Goal: Task Accomplishment & Management: Manage account settings

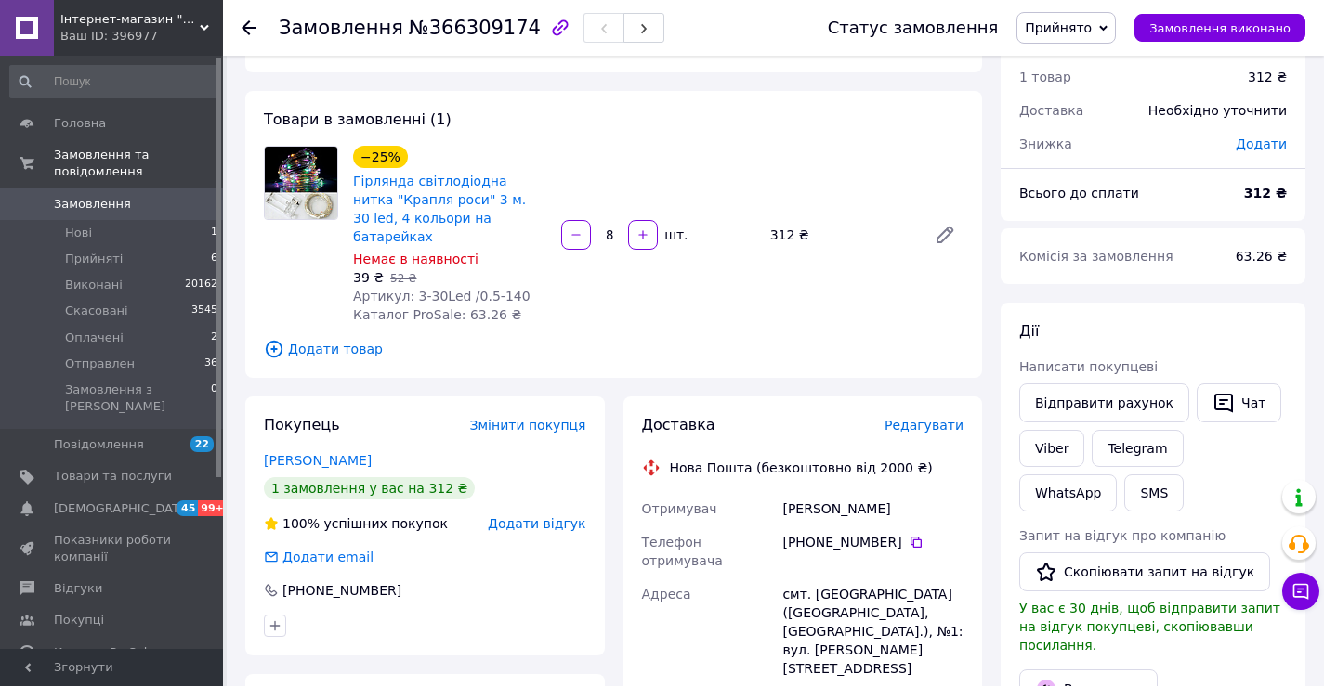
scroll to position [93, 0]
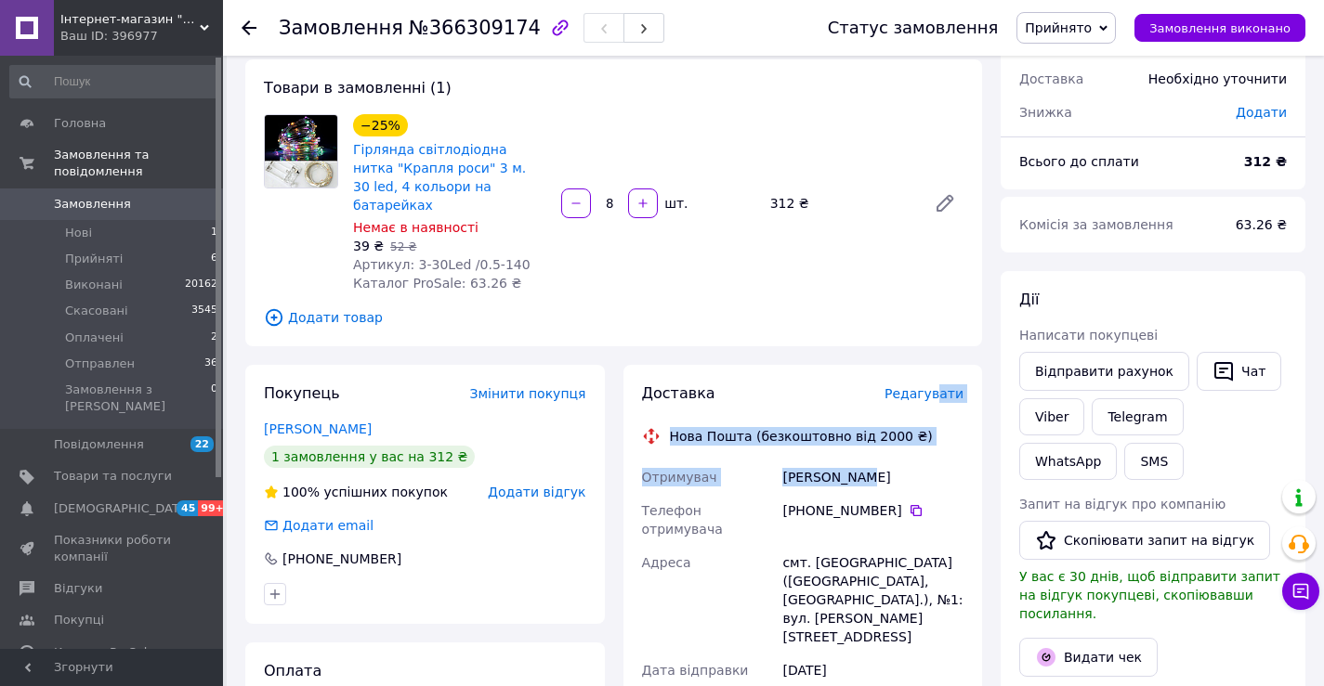
drag, startPoint x: 941, startPoint y: 377, endPoint x: 972, endPoint y: 430, distance: 61.2
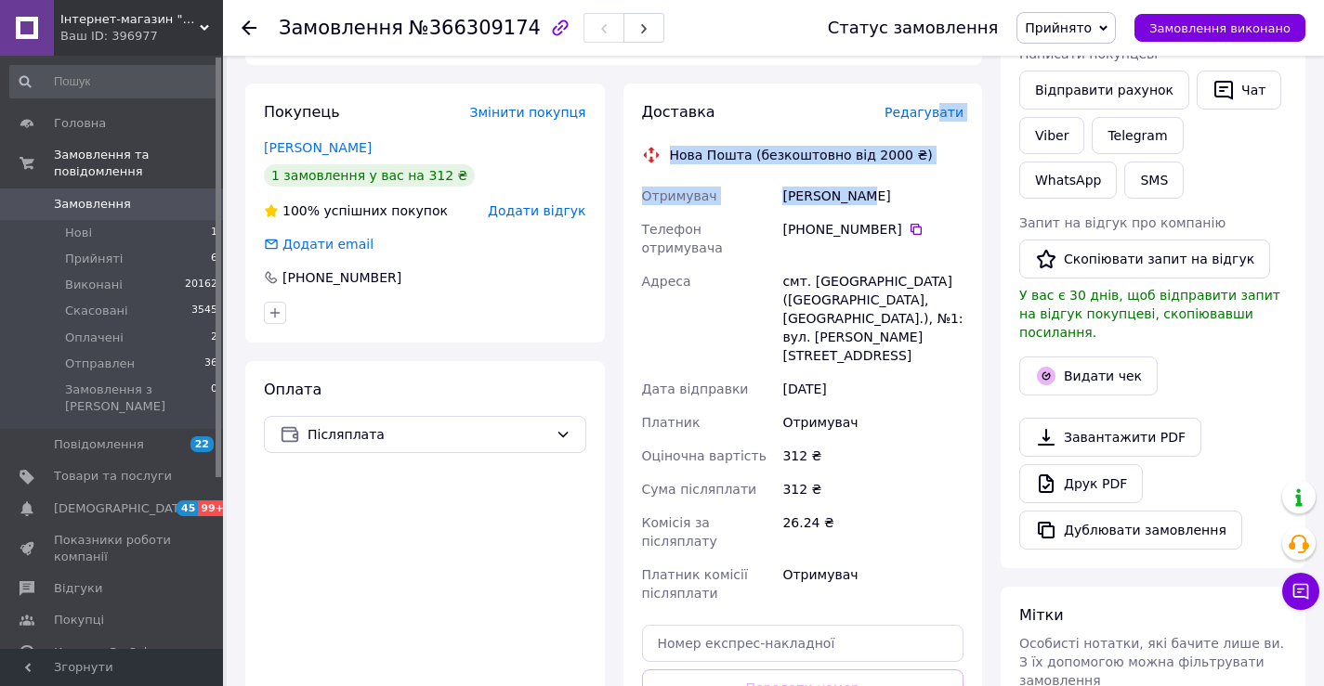
scroll to position [464, 0]
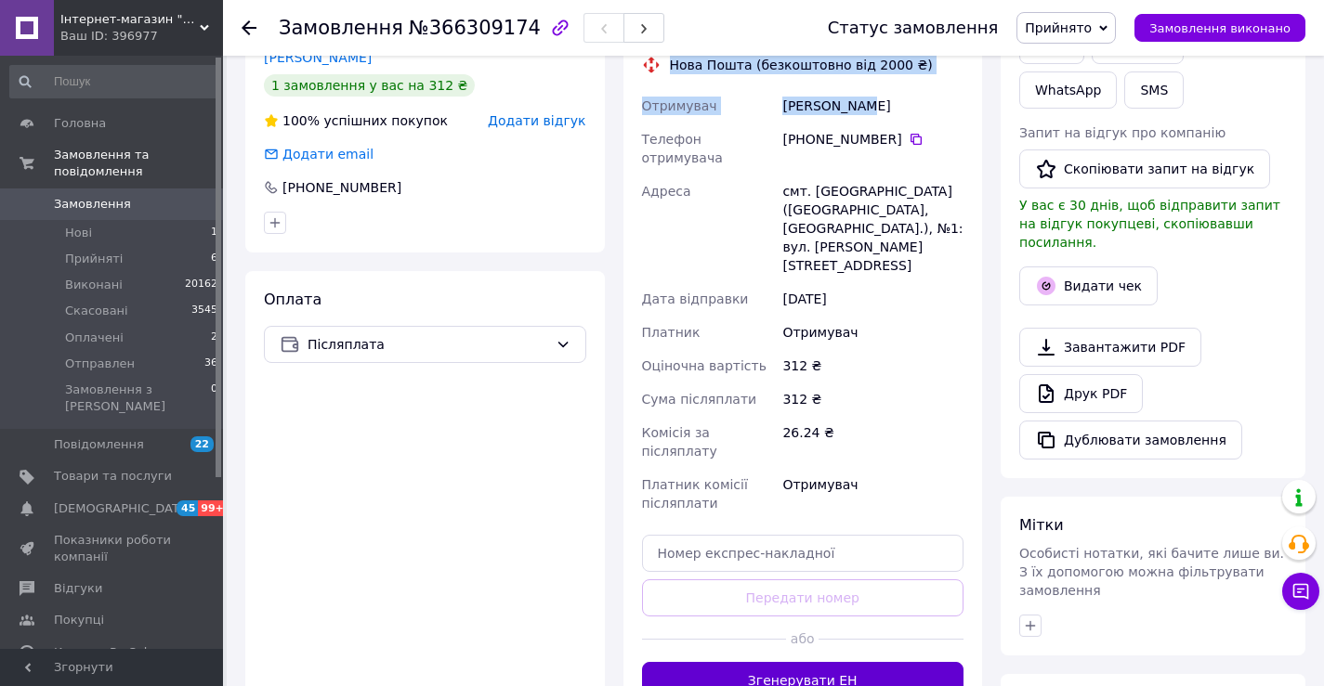
click at [770, 662] on button "Згенерувати ЕН" at bounding box center [803, 680] width 322 height 37
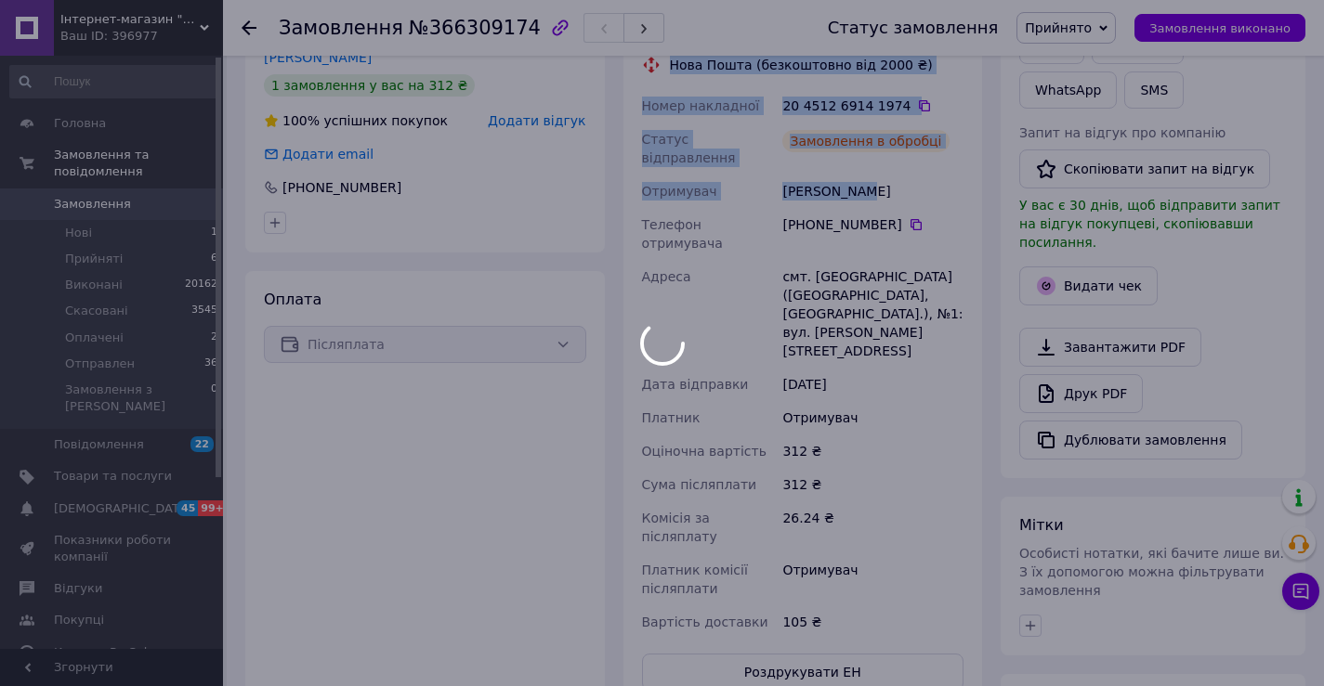
click at [921, 123] on div "Замовлення в обробці" at bounding box center [872, 149] width 189 height 52
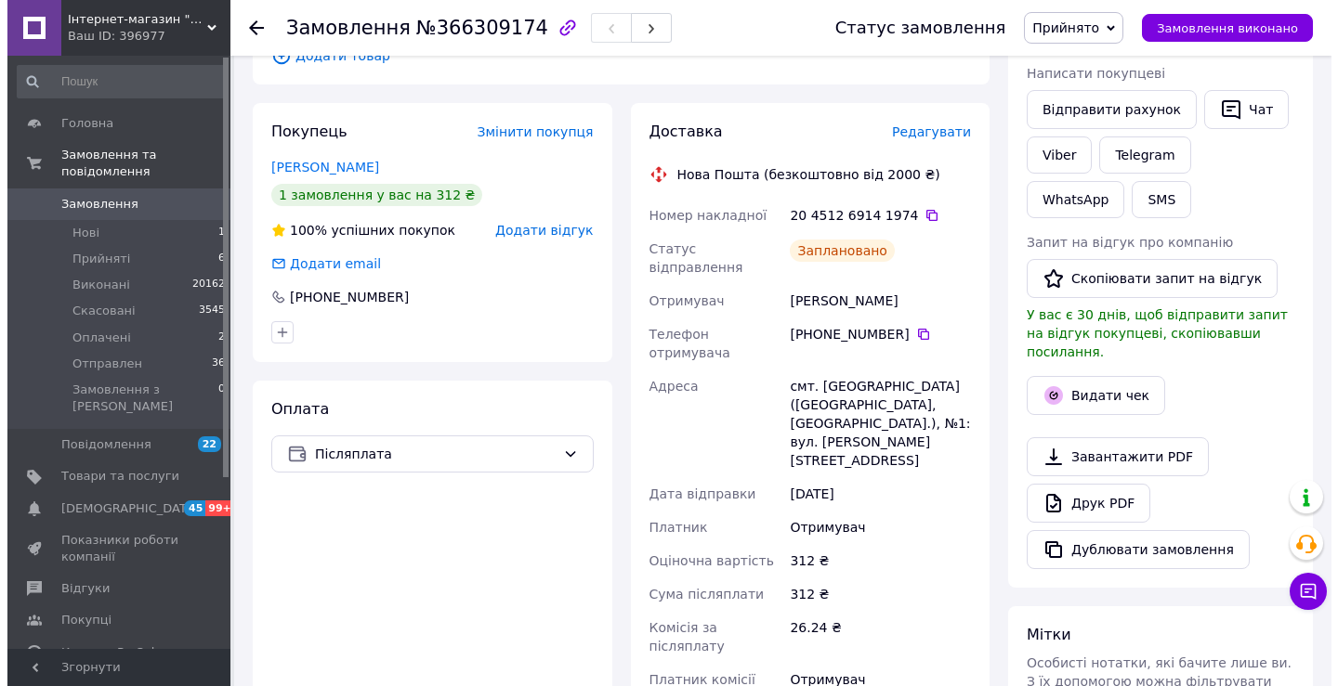
scroll to position [279, 0]
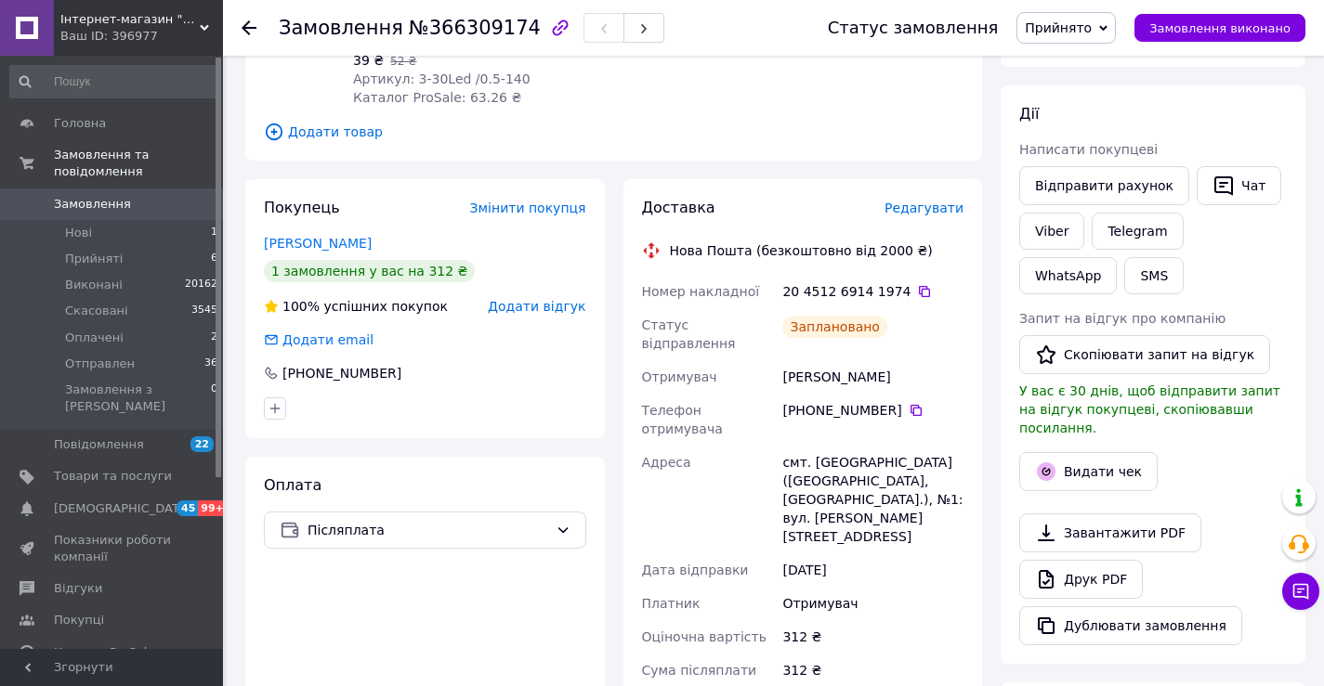
click at [935, 201] on span "Редагувати" at bounding box center [923, 208] width 79 height 15
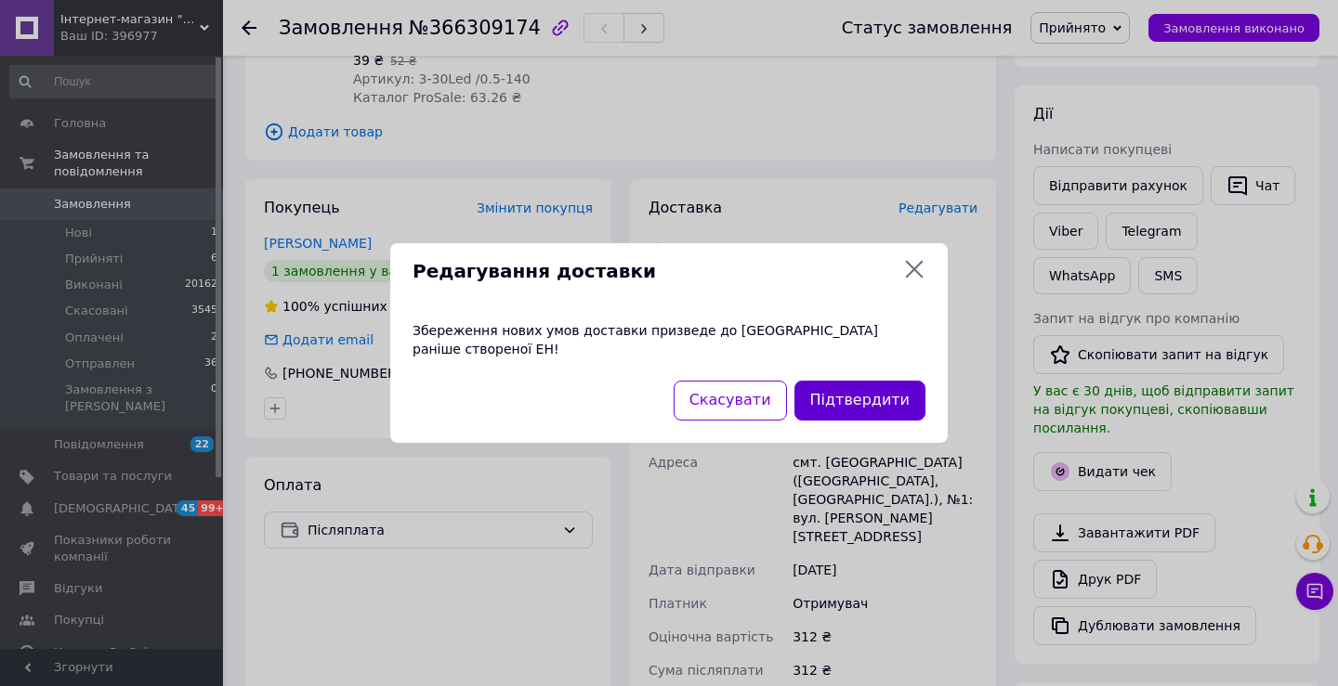
click at [882, 396] on button "Підтвердити" at bounding box center [859, 401] width 131 height 40
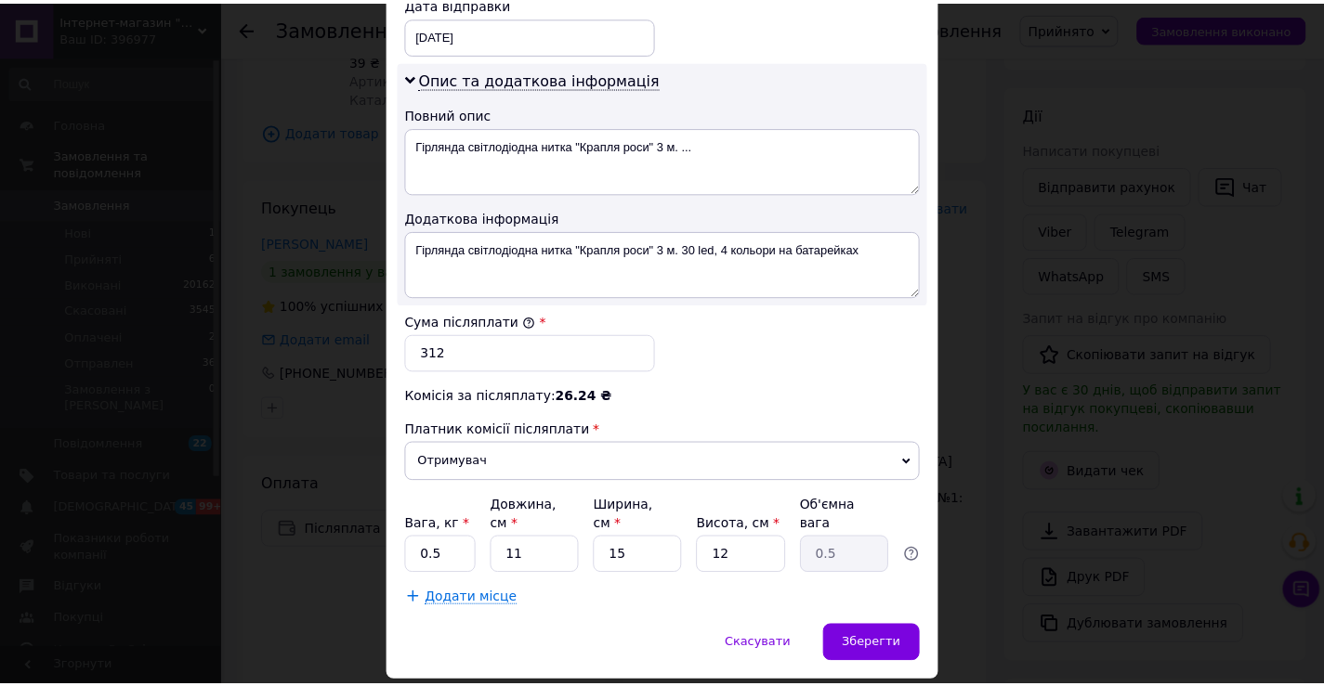
scroll to position [939, 0]
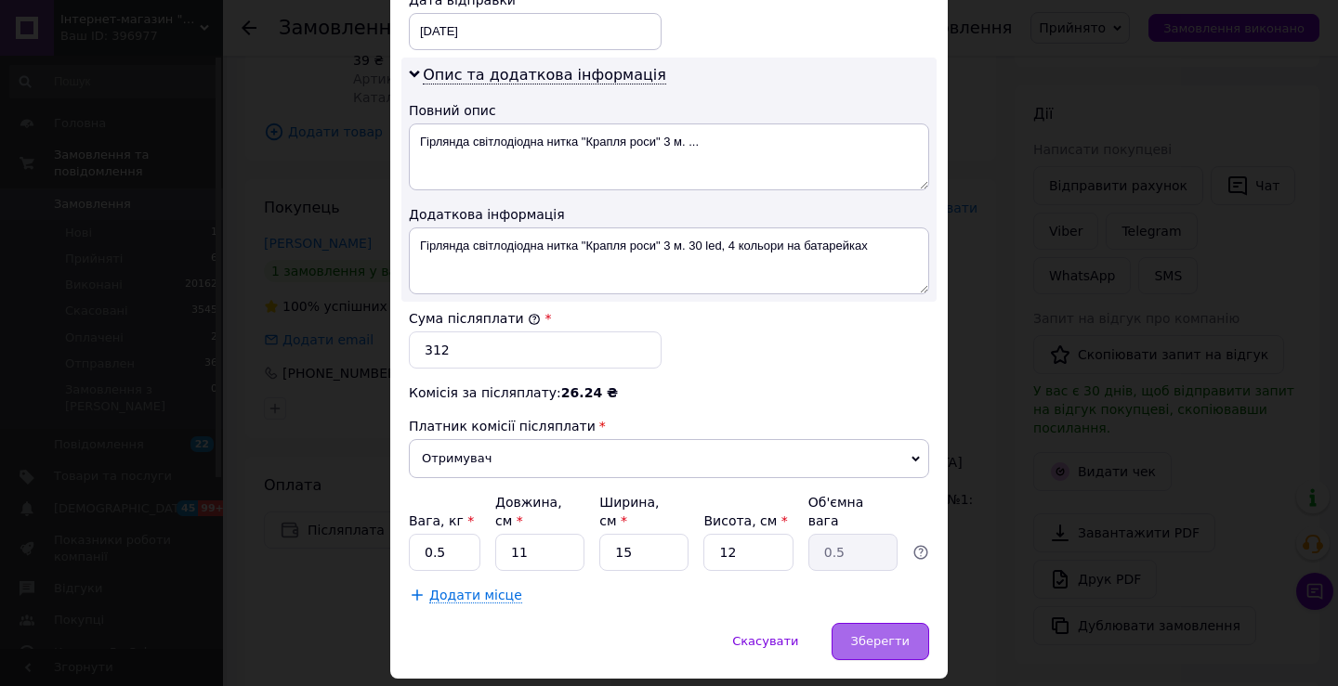
click at [895, 634] on span "Зберегти" at bounding box center [880, 641] width 59 height 14
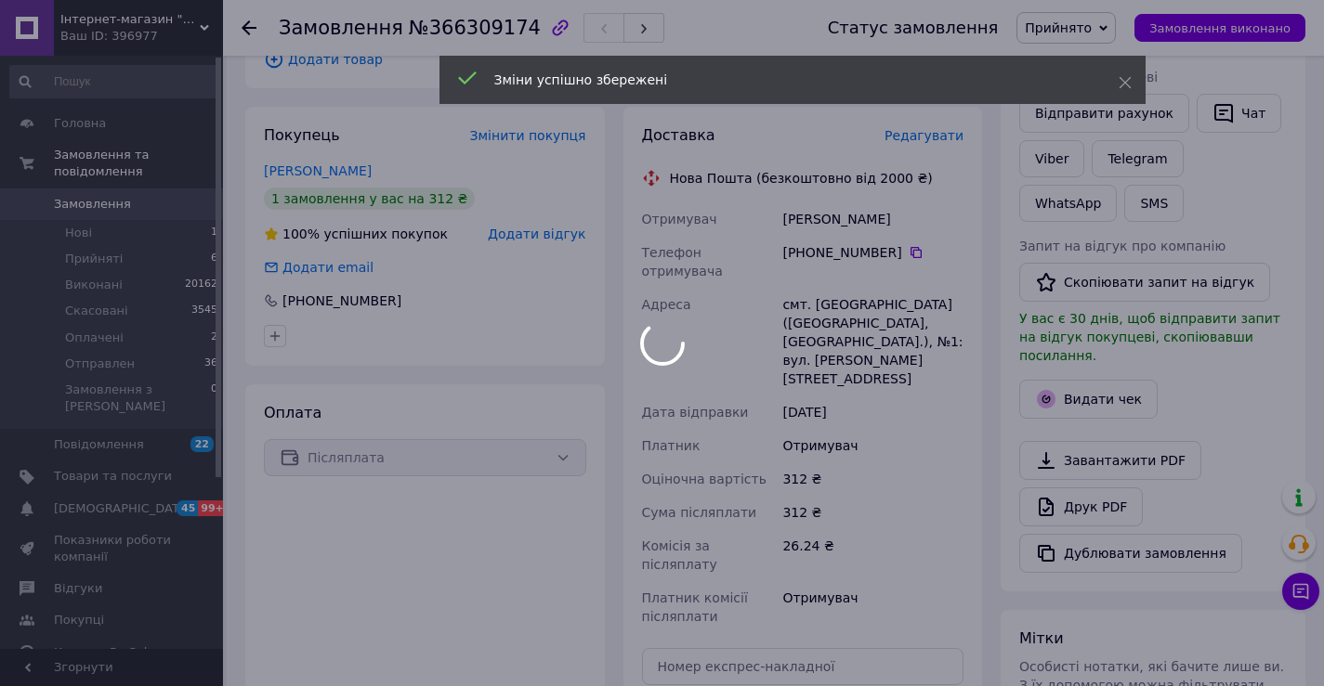
scroll to position [464, 0]
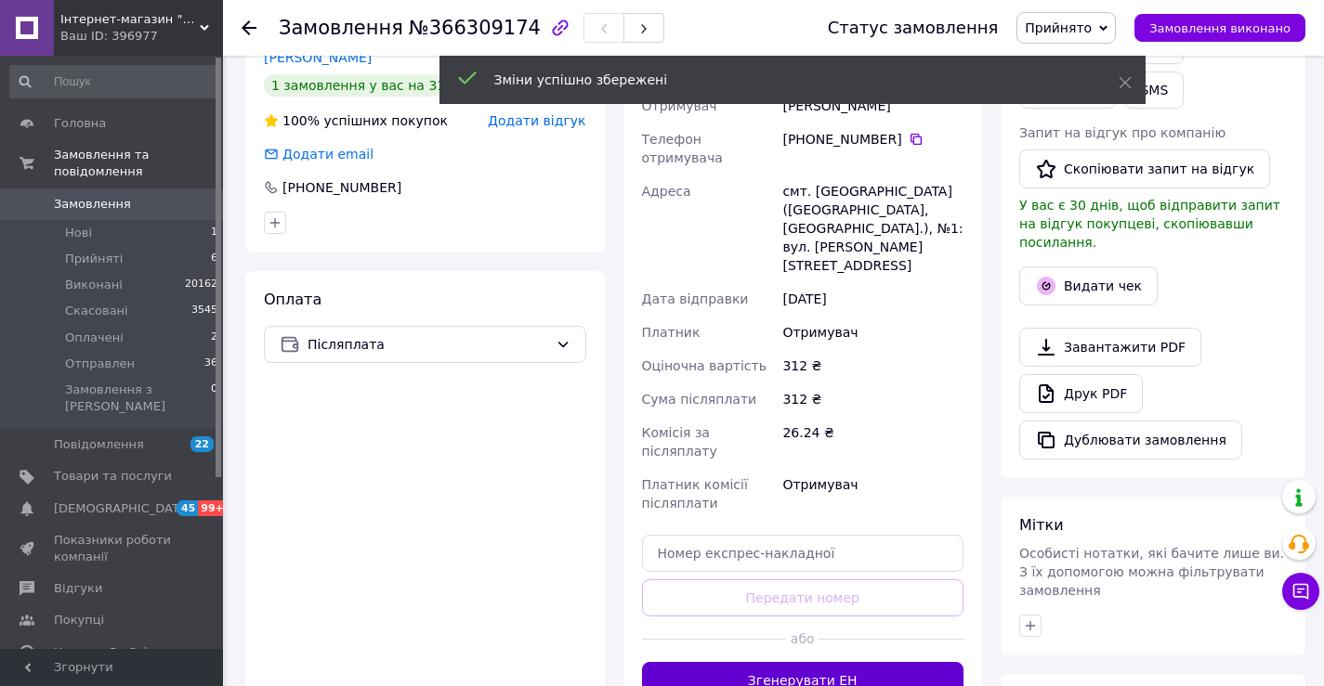
click at [875, 662] on button "Згенерувати ЕН" at bounding box center [803, 680] width 322 height 37
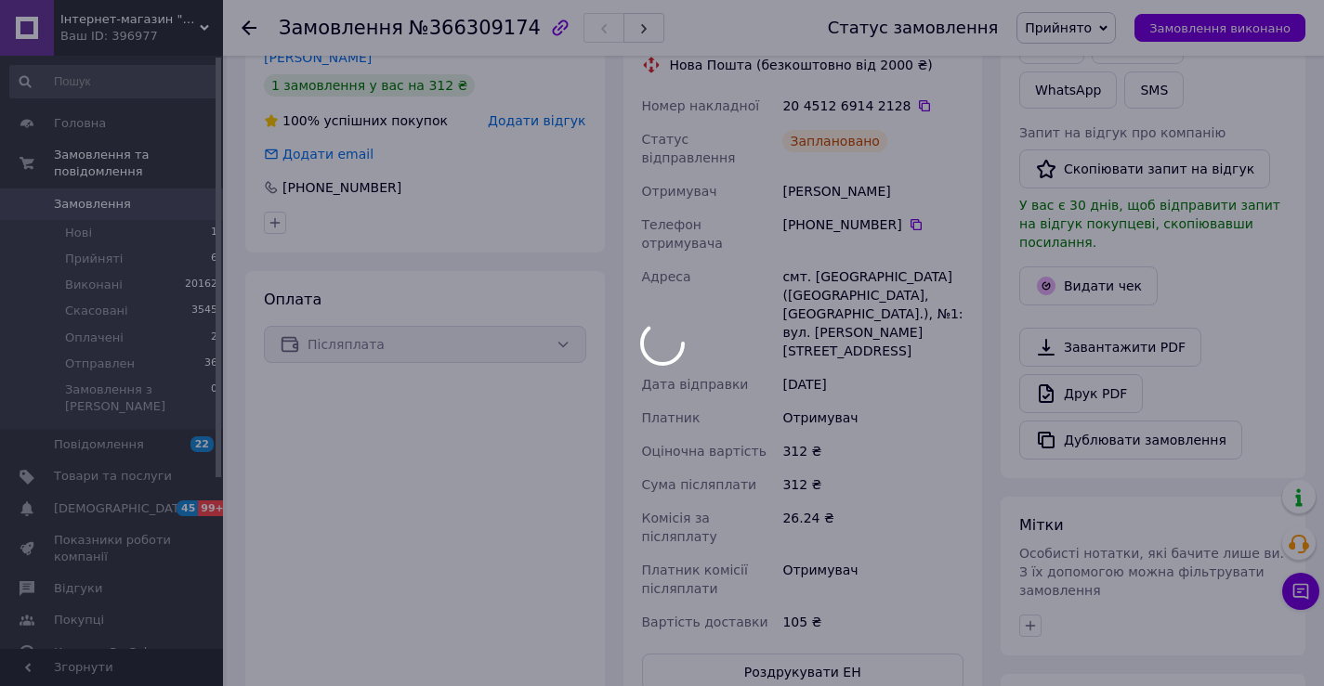
scroll to position [372, 0]
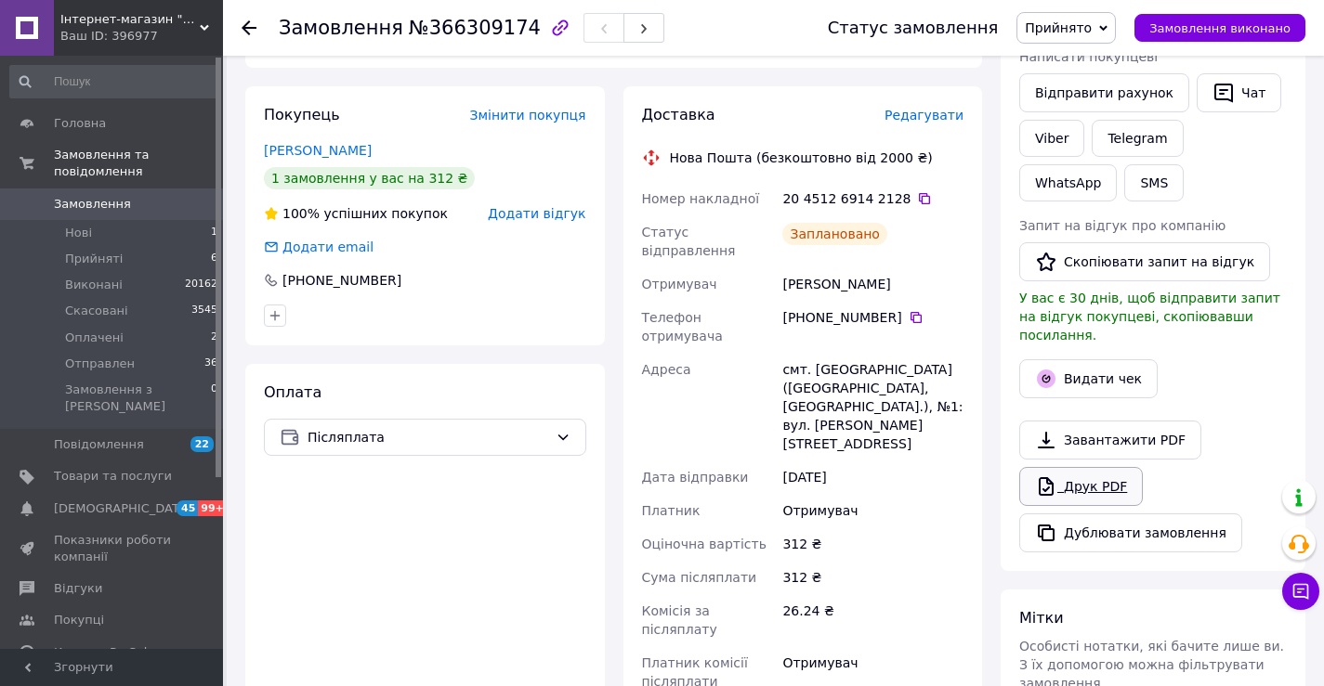
click at [1062, 467] on link "Друк PDF" at bounding box center [1081, 486] width 124 height 39
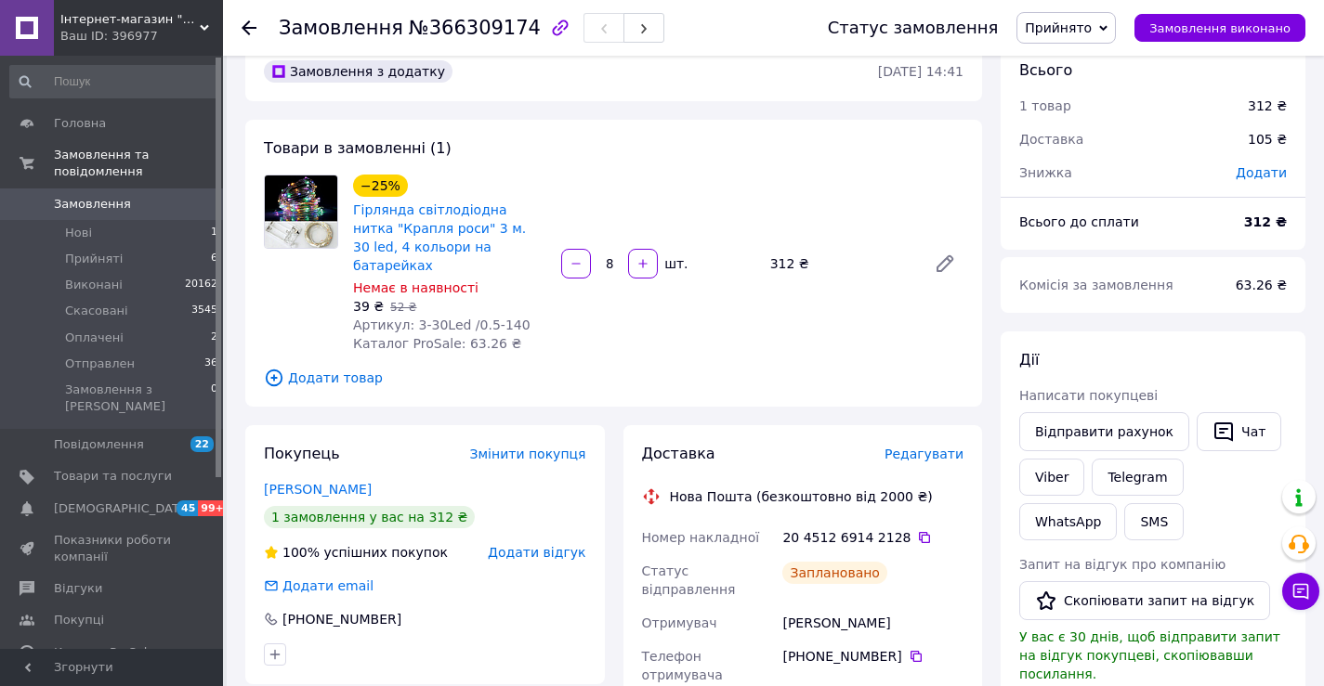
scroll to position [0, 0]
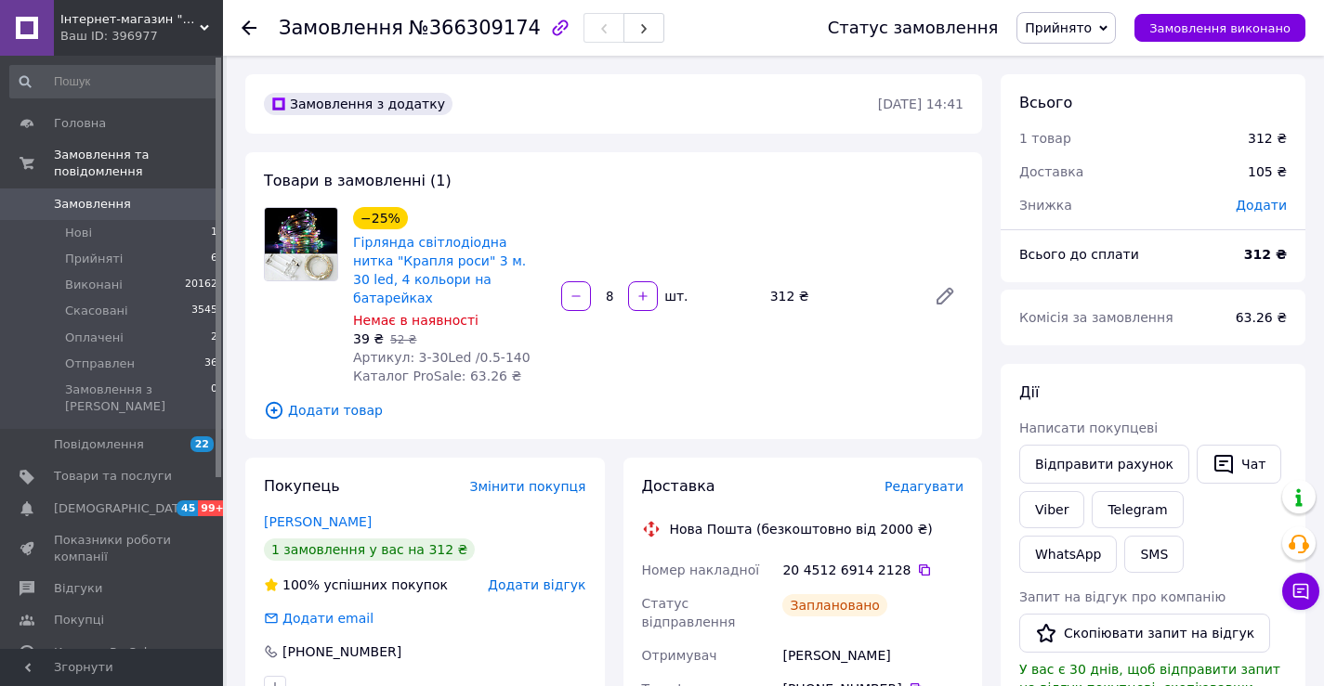
click at [76, 196] on span "Замовлення" at bounding box center [92, 204] width 77 height 17
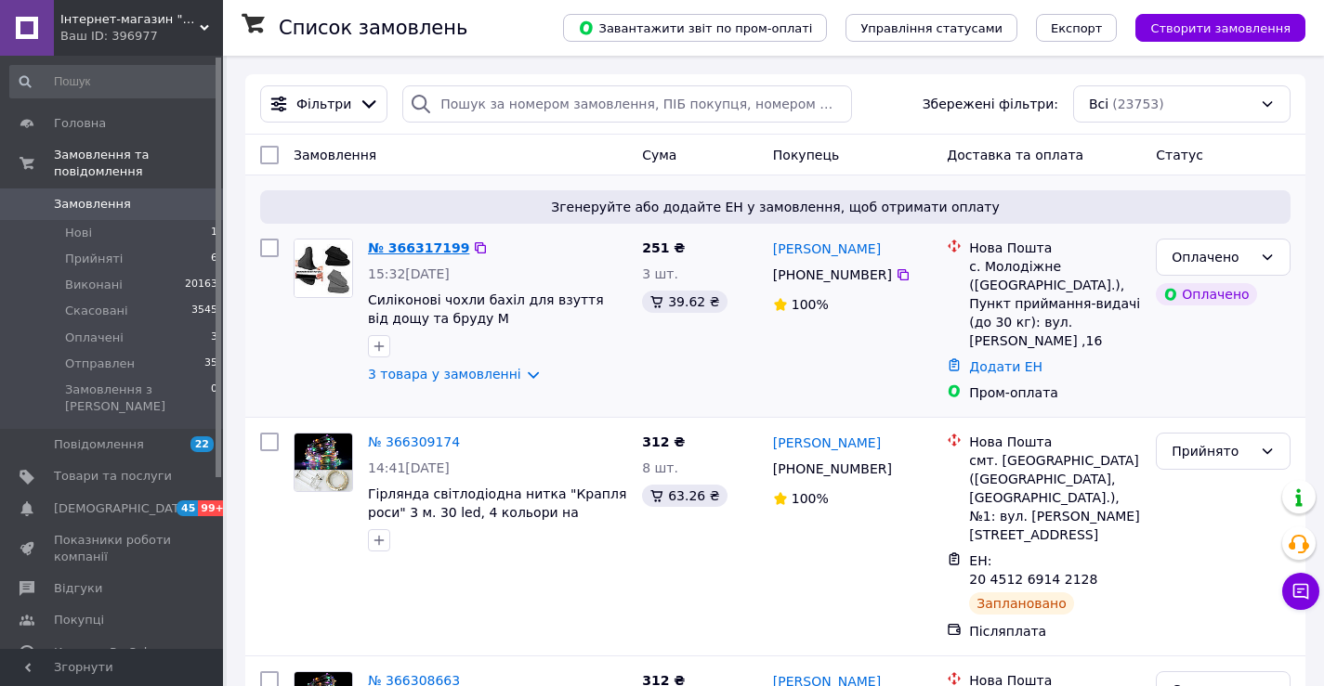
click at [429, 242] on link "№ 366317199" at bounding box center [418, 248] width 101 height 15
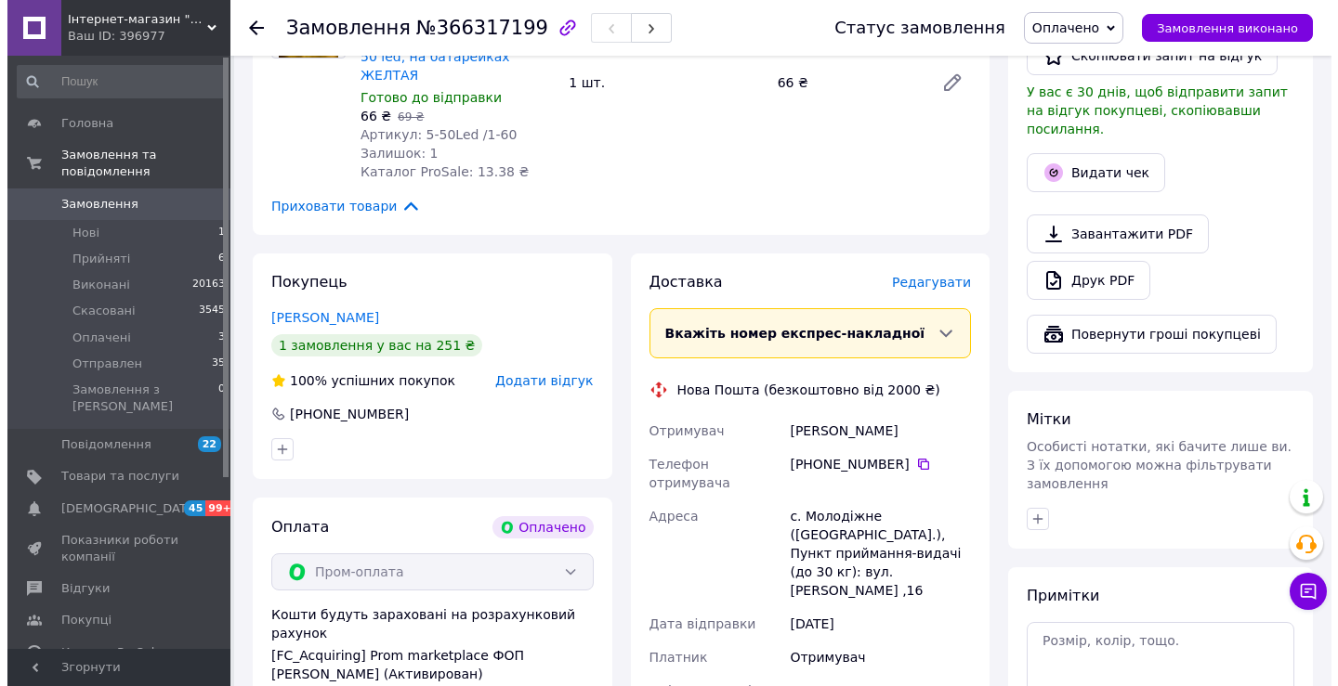
scroll to position [650, 0]
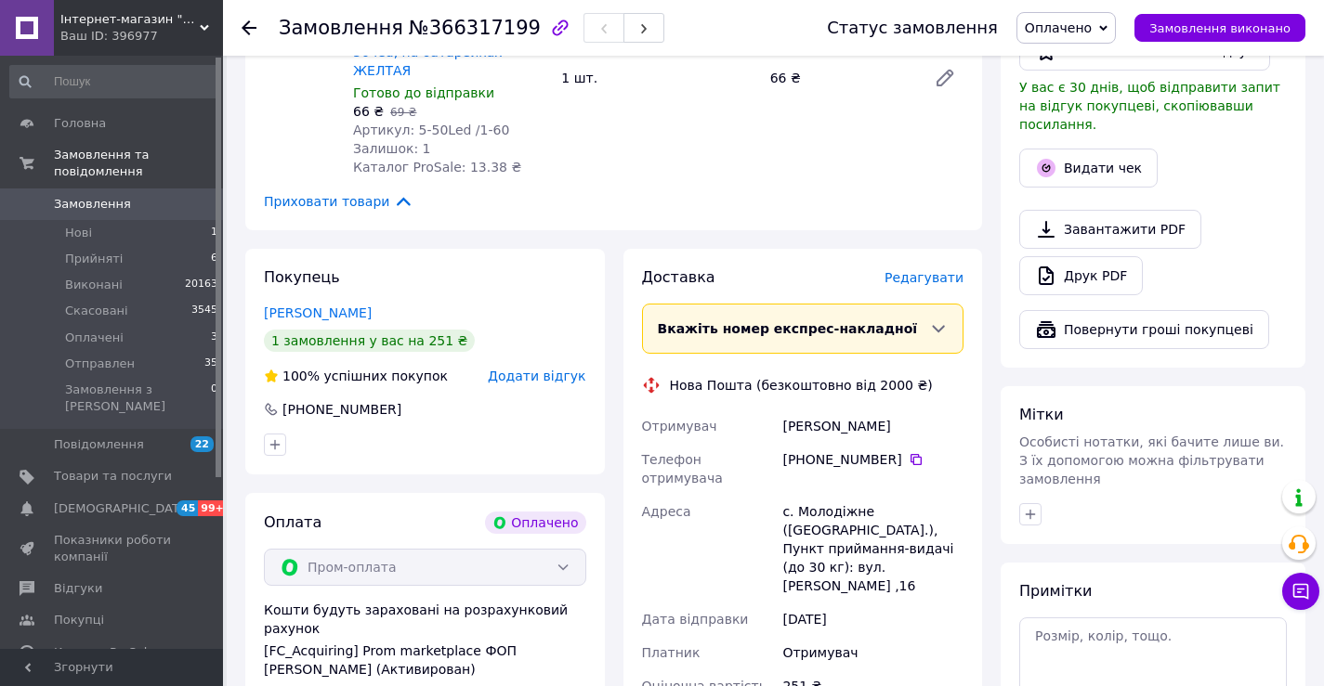
click at [947, 270] on span "Редагувати" at bounding box center [923, 277] width 79 height 15
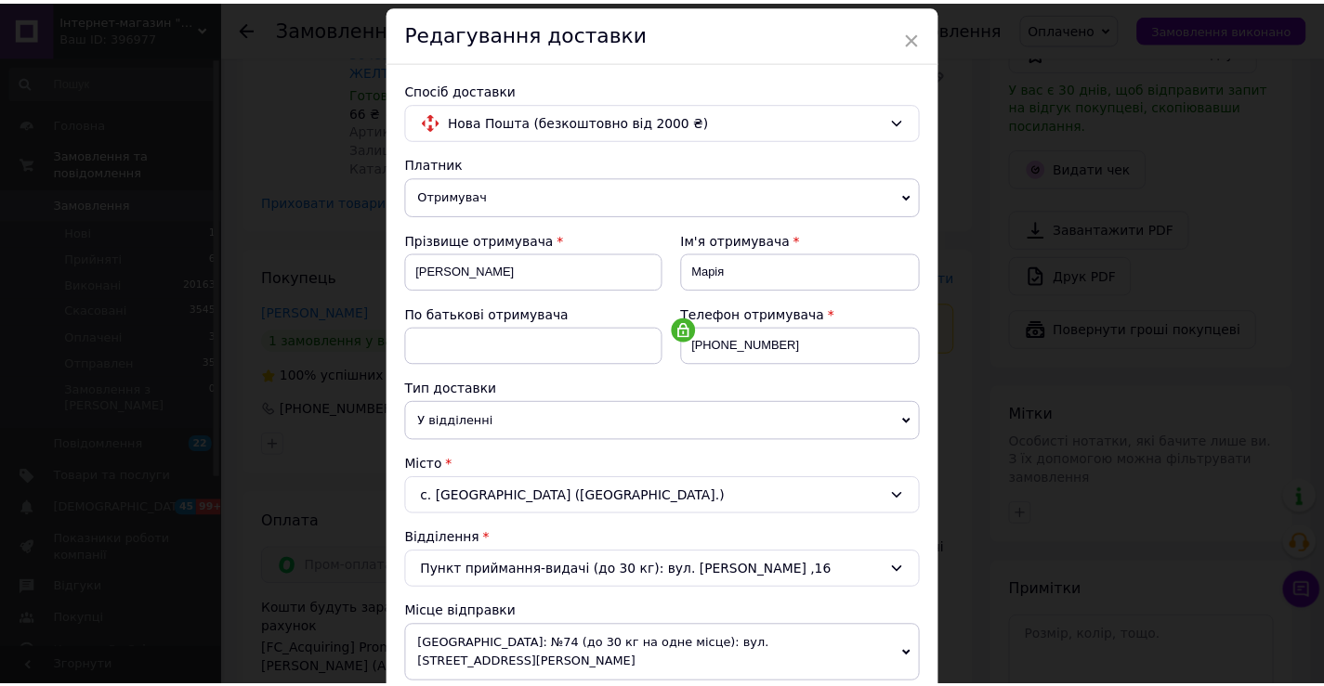
scroll to position [93, 0]
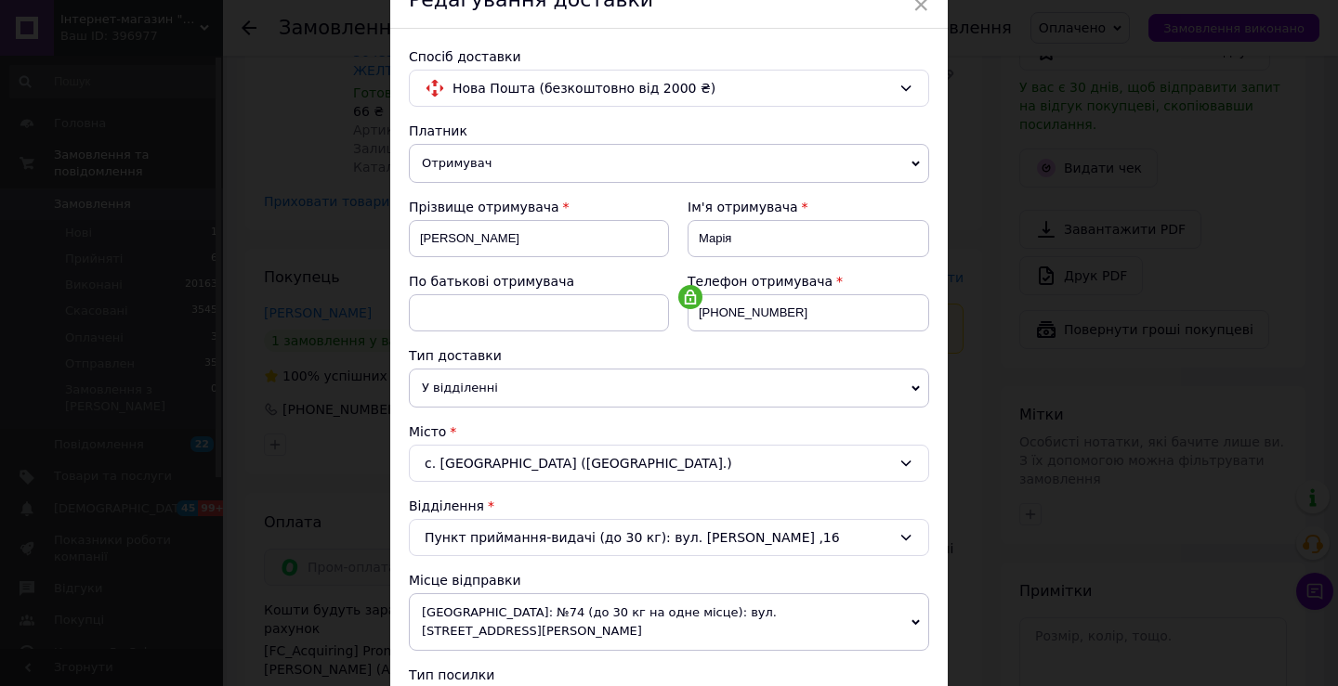
click at [919, 438] on div "Місто" at bounding box center [669, 432] width 520 height 19
click at [1058, 414] on div "× Редагування доставки Спосіб доставки Нова Пошта (безкоштовно від 2000 ₴) Плат…" at bounding box center [669, 343] width 1338 height 686
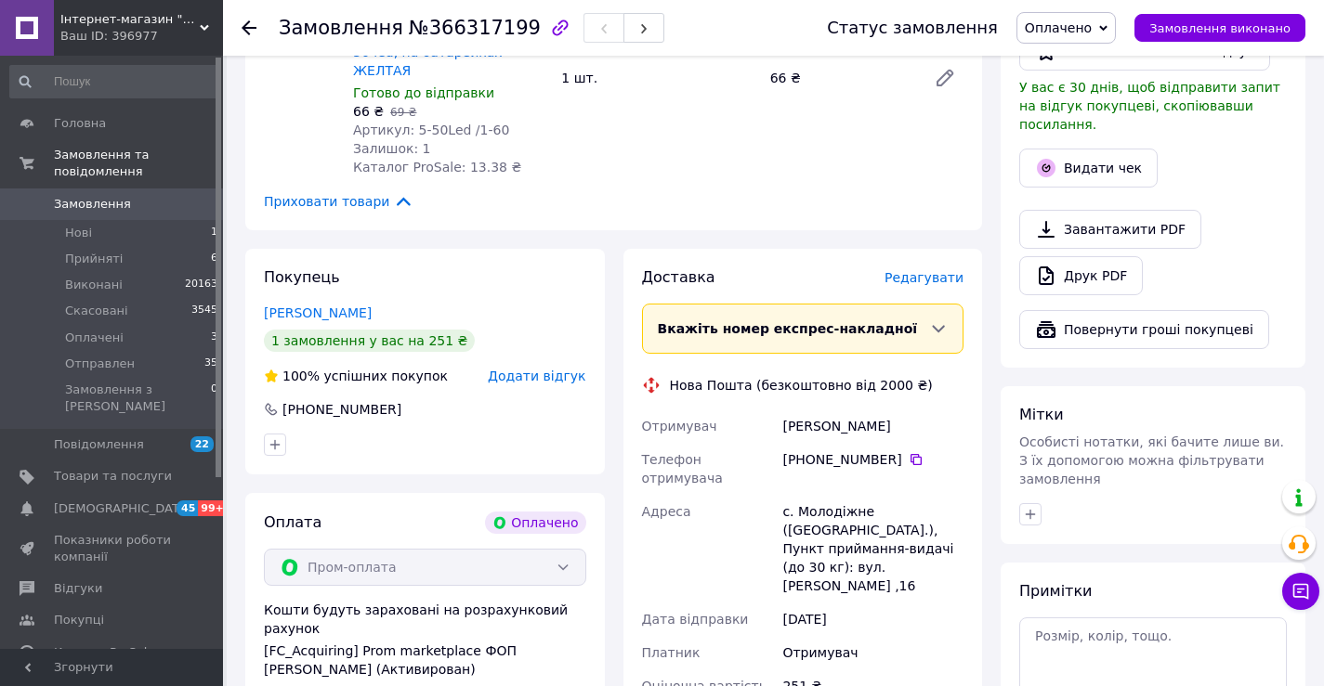
click at [86, 196] on span "Замовлення" at bounding box center [92, 204] width 77 height 17
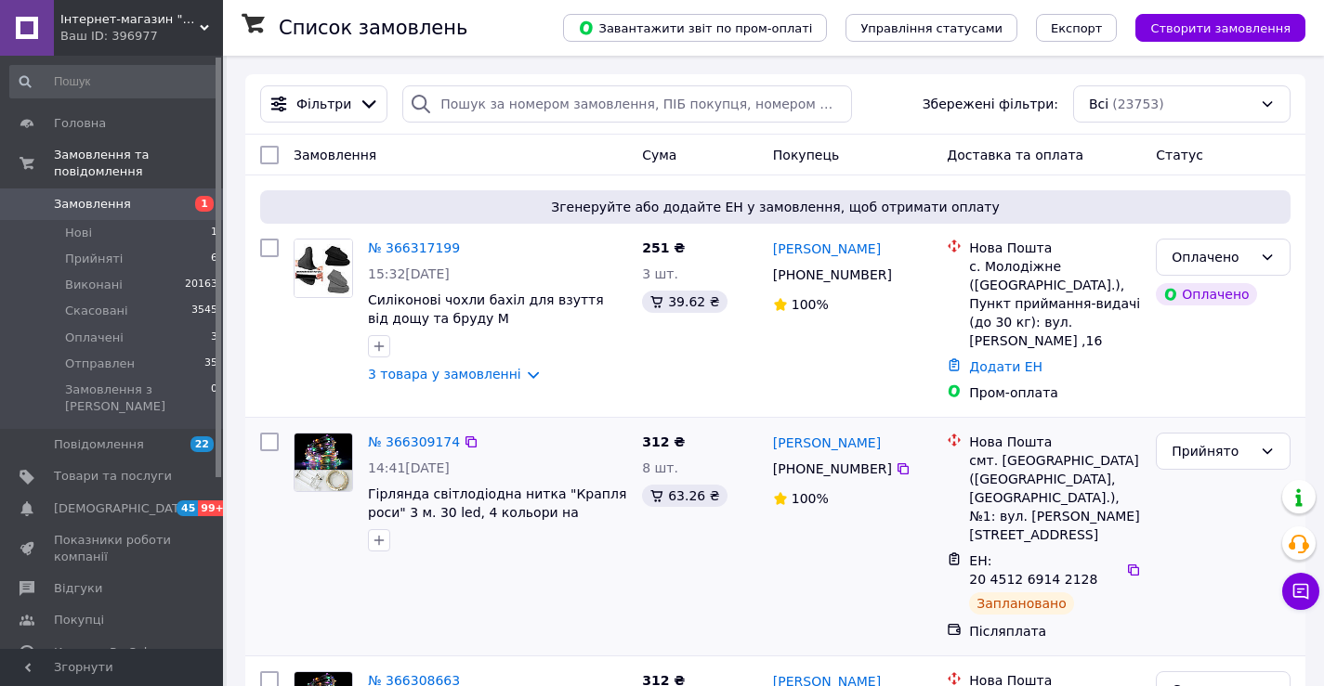
drag, startPoint x: 1112, startPoint y: 527, endPoint x: 1105, endPoint y: 513, distance: 15.4
click at [1126, 563] on icon at bounding box center [1133, 570] width 15 height 15
click at [408, 263] on div "№ 366317199 15:32, 12.10.2025 Силіконові чохли бахіл для взуття від дощу та бру…" at bounding box center [497, 311] width 274 height 160
click at [427, 244] on link "№ 366317199" at bounding box center [414, 248] width 92 height 15
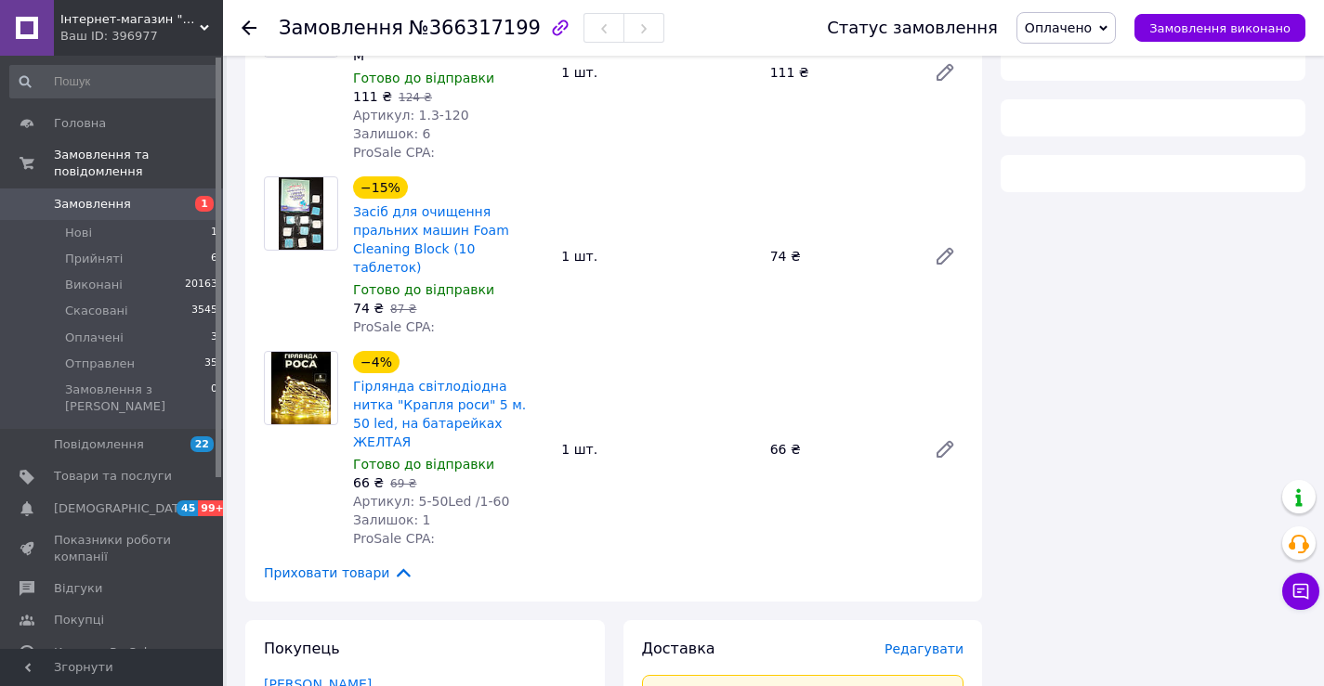
drag, startPoint x: 1309, startPoint y: 236, endPoint x: 1299, endPoint y: 385, distance: 149.0
click at [1324, 336] on html "Інтернет-магазин "МадівіС" Ваш ID: 396977 Сайт Інтернет-магазин "МадівіС" Кабін…" at bounding box center [662, 534] width 1324 height 1626
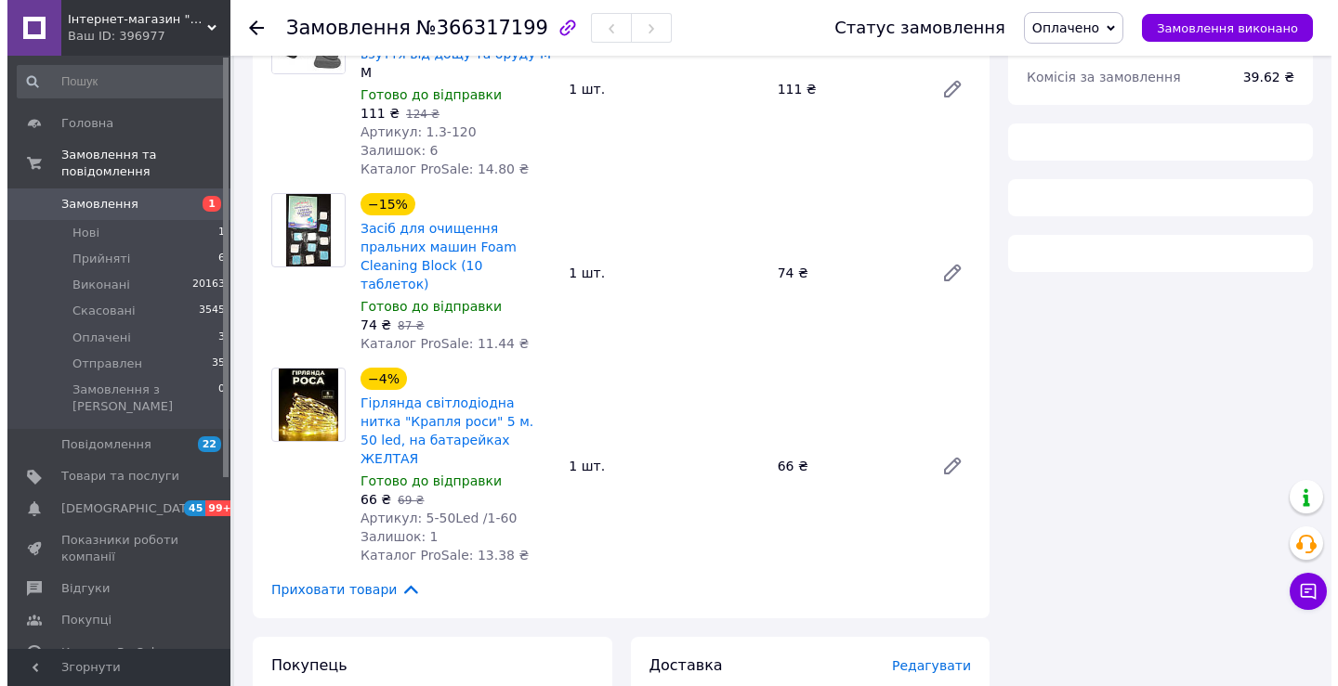
scroll to position [464, 0]
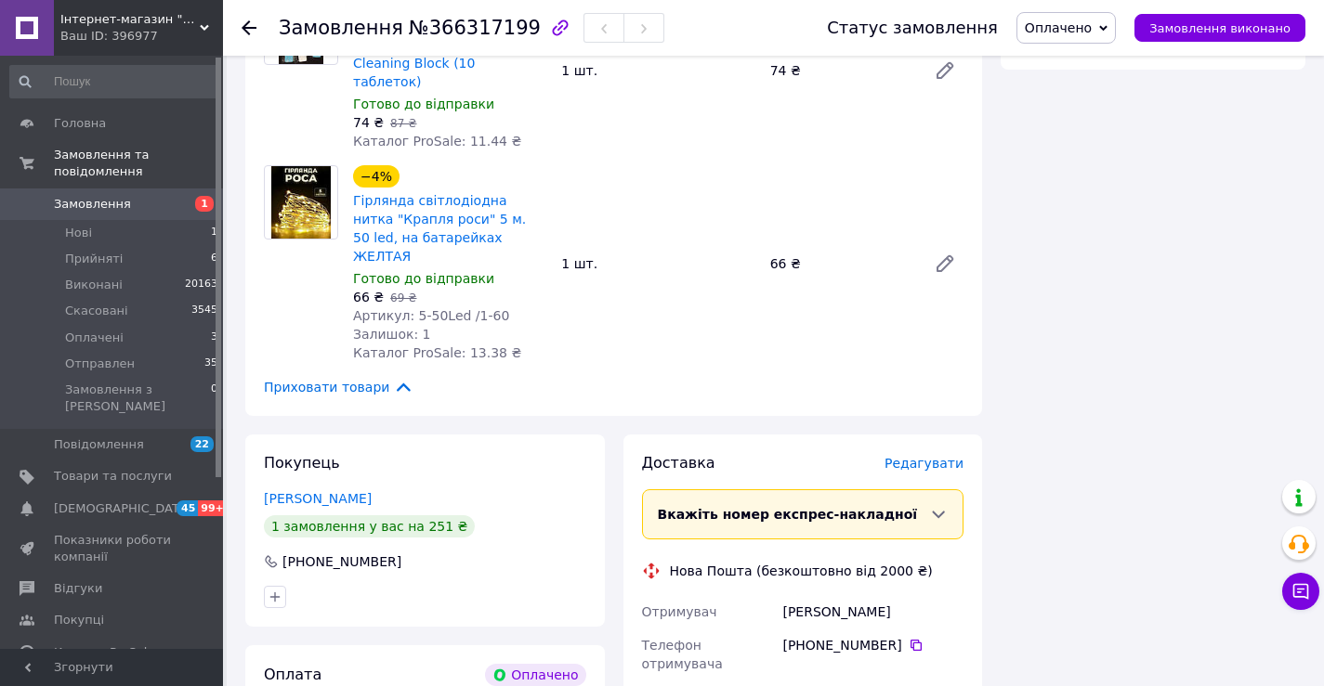
click at [931, 456] on span "Редагувати" at bounding box center [923, 463] width 79 height 15
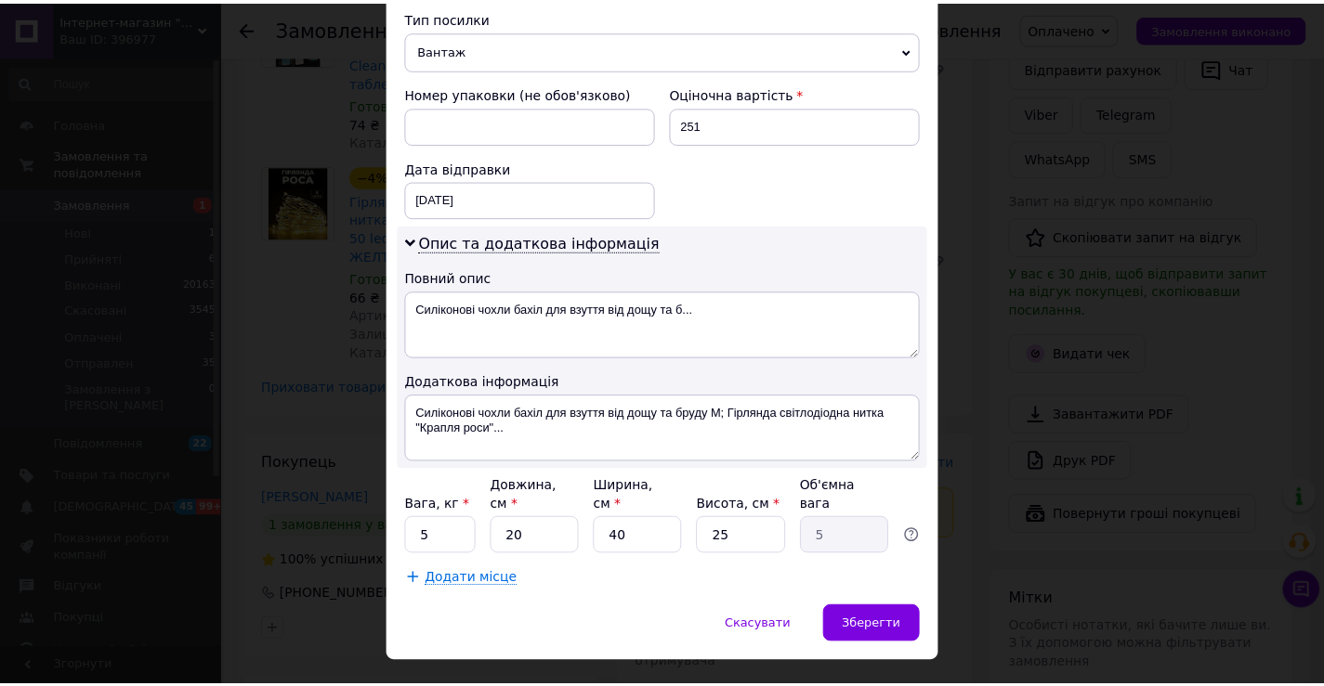
scroll to position [755, 0]
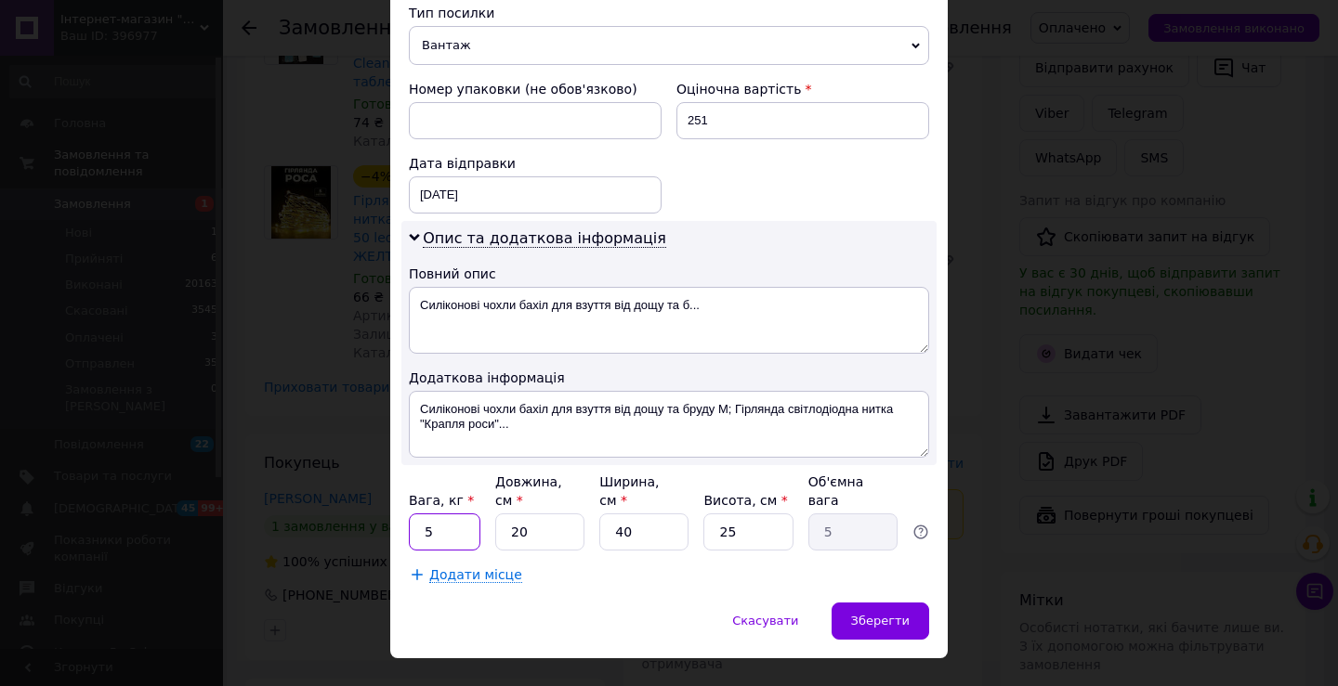
click at [420, 514] on input "5" at bounding box center [445, 532] width 72 height 37
type input "0.5"
drag, startPoint x: 595, startPoint y: 495, endPoint x: 676, endPoint y: 494, distance: 81.7
click at [676, 494] on div "Вага, кг * 0.5 Довжина, см * 20 Ширина, см * 40 Висота, см * 25 Об'ємна вага 5" at bounding box center [669, 512] width 520 height 78
drag, startPoint x: 673, startPoint y: 499, endPoint x: 604, endPoint y: 471, distance: 74.2
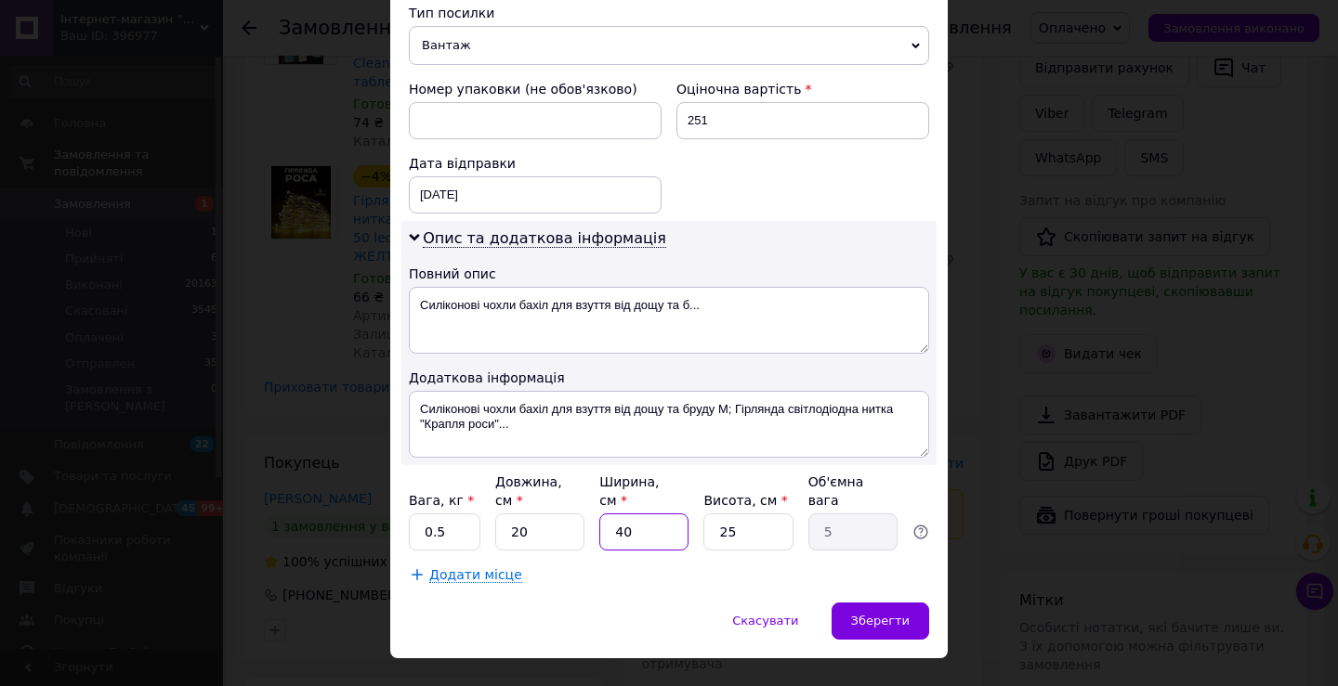
click at [614, 514] on input "40" at bounding box center [643, 532] width 89 height 37
type input "1"
type input "0.13"
type input "110"
type input "13.75"
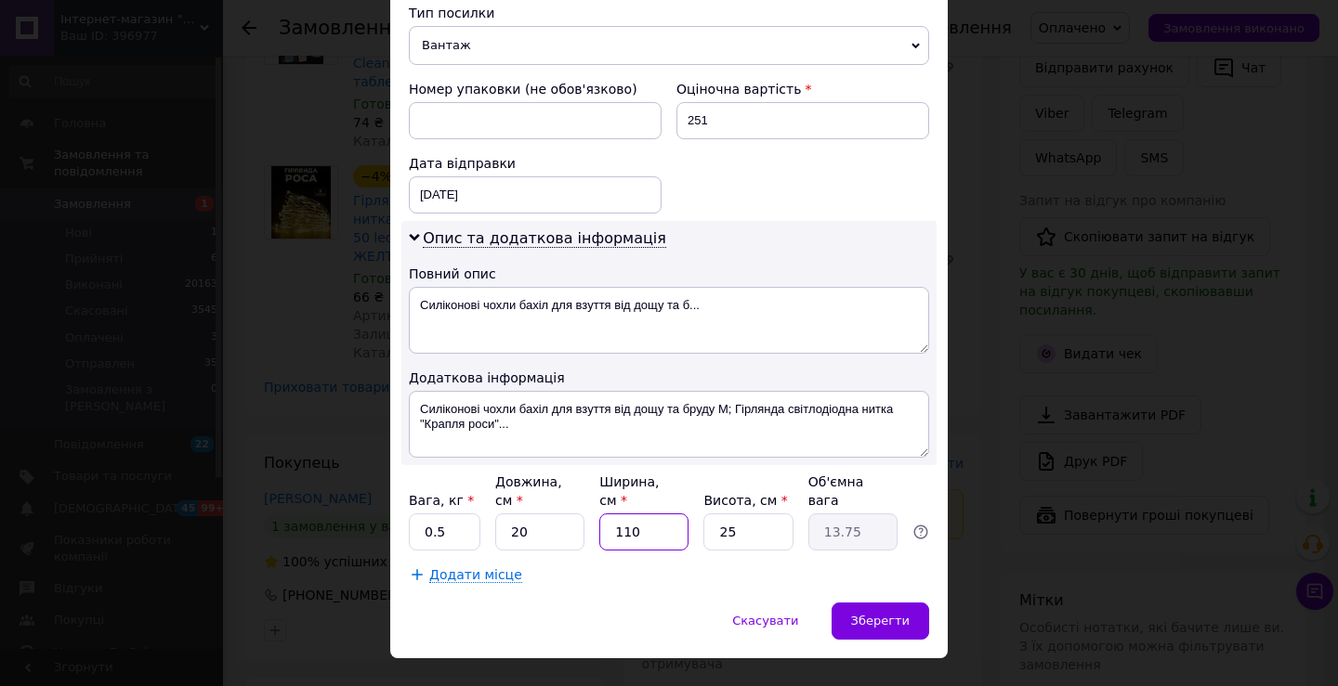
type input "11"
type input "1.38"
type input "1"
type input "0.13"
type input "10"
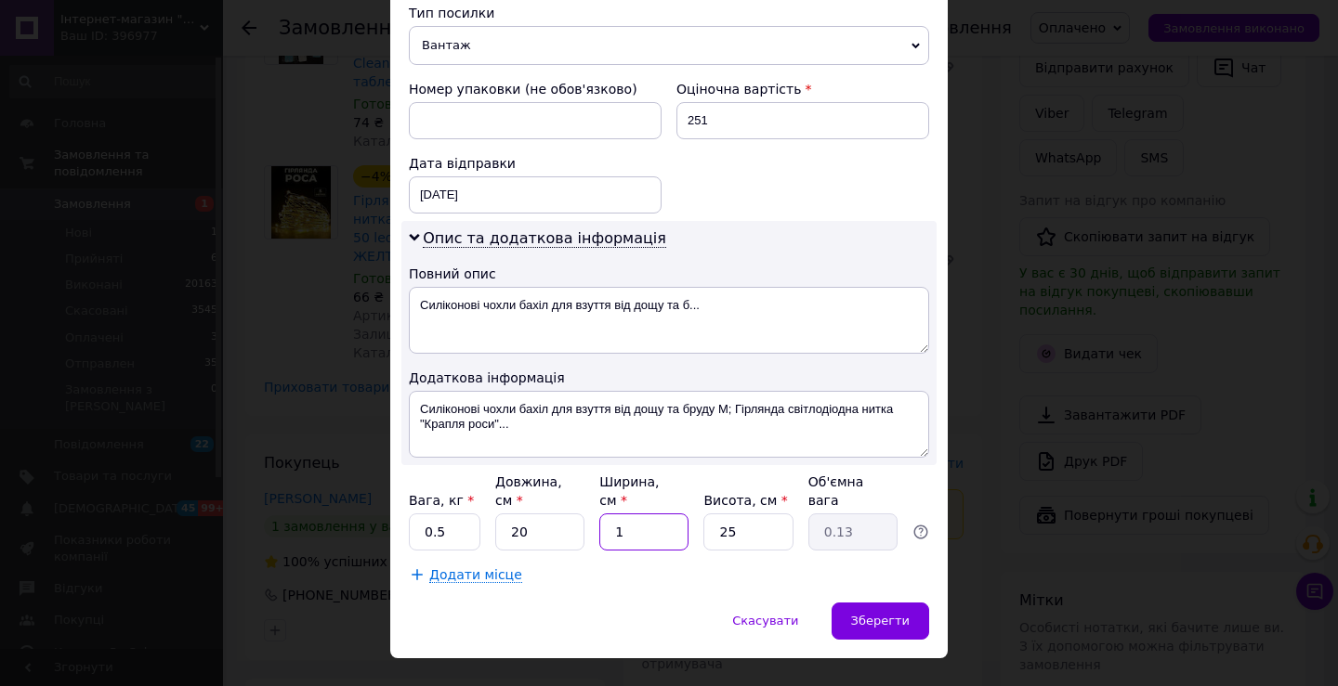
type input "1.25"
type input "10"
drag, startPoint x: 738, startPoint y: 500, endPoint x: 696, endPoint y: 511, distance: 44.2
click at [696, 511] on div "Вага, кг * 0.5 Довжина, см * 20 Ширина, см * 10 Висота, см * 25 Об'ємна вага 1.…" at bounding box center [669, 512] width 520 height 78
type input "1"
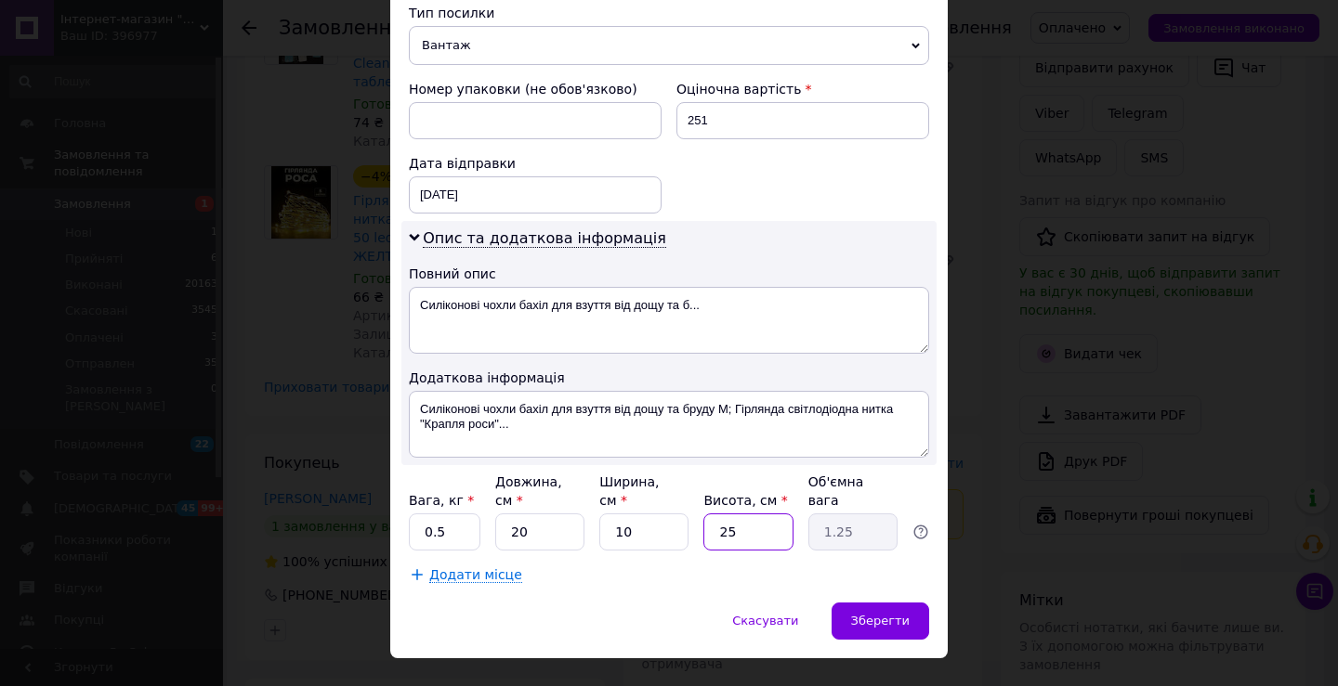
type input "0.1"
type input "10"
type input "0.5"
type input "10"
click at [882, 614] on span "Зберегти" at bounding box center [880, 621] width 59 height 14
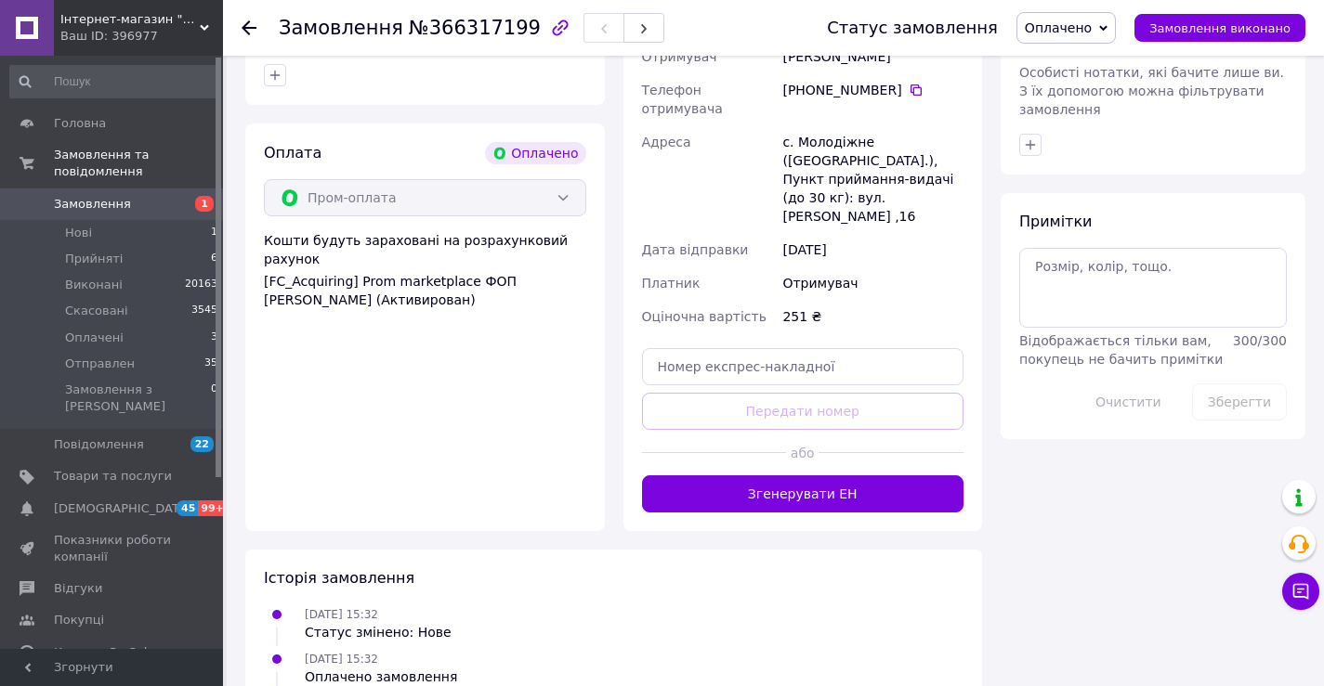
scroll to position [1022, 0]
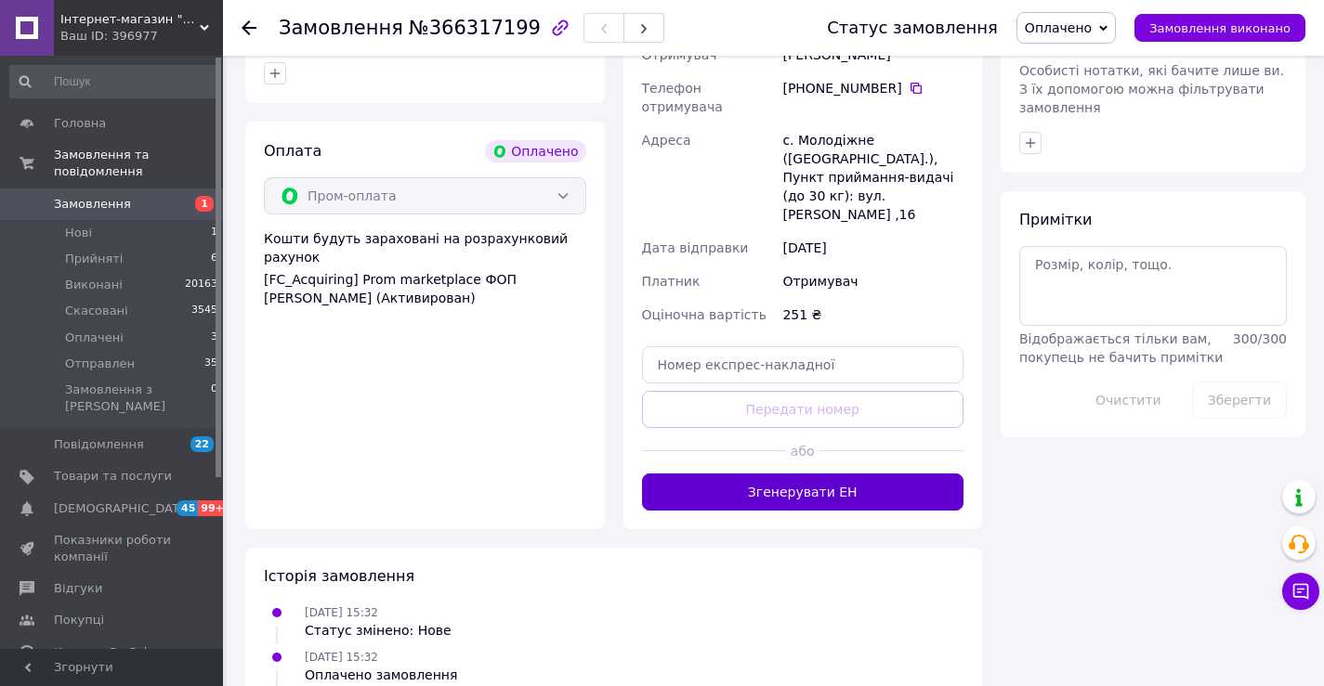
click at [814, 474] on button "Згенерувати ЕН" at bounding box center [803, 492] width 322 height 37
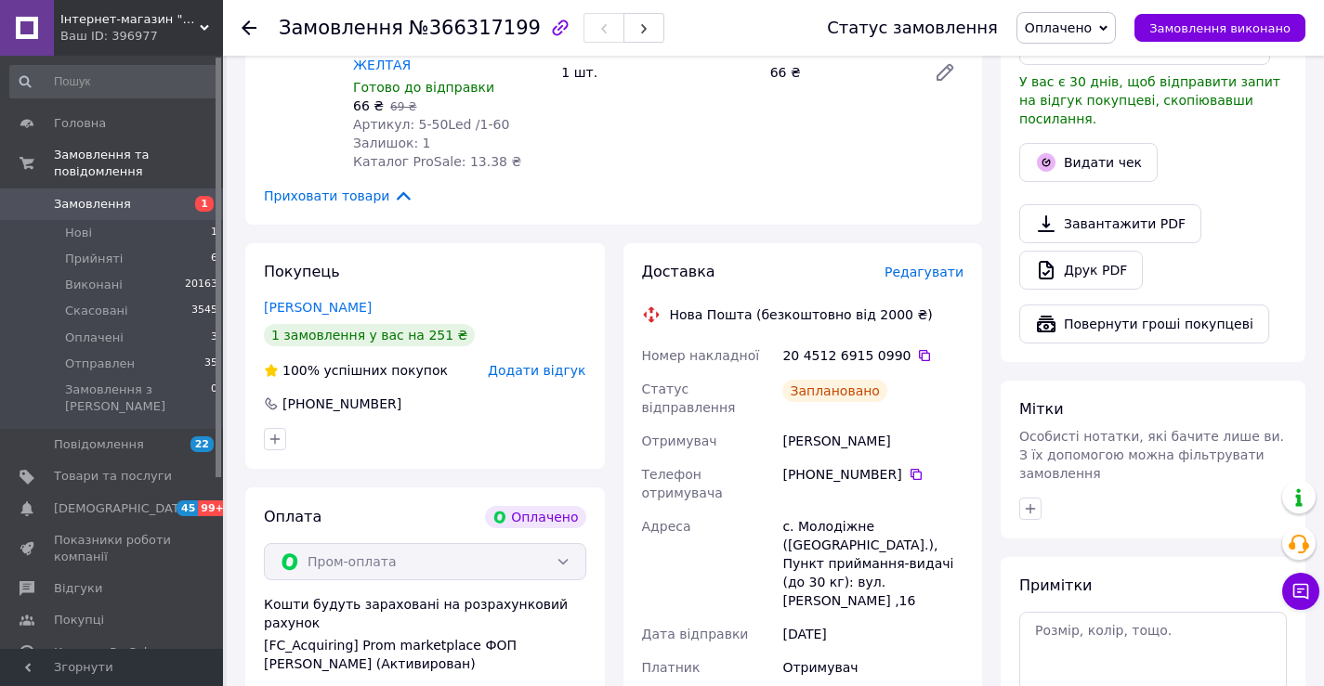
scroll to position [650, 0]
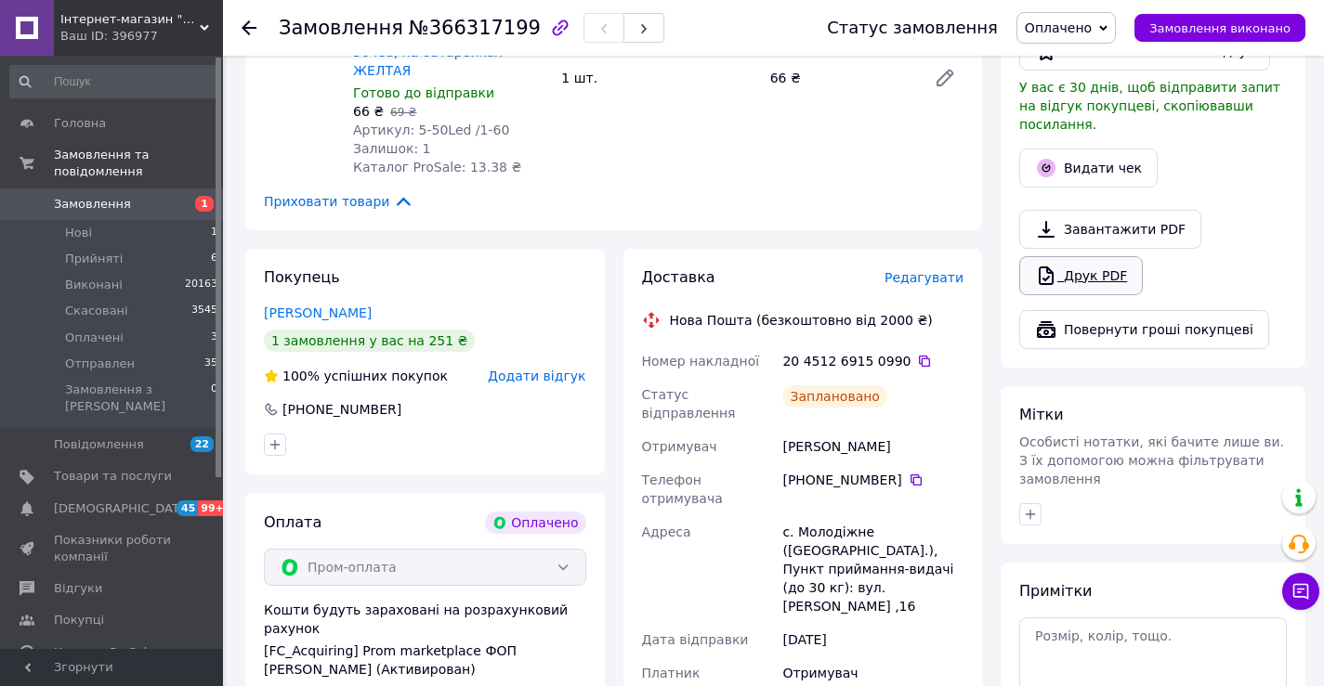
click at [1079, 271] on link "Друк PDF" at bounding box center [1081, 275] width 124 height 39
click at [91, 196] on span "Замовлення" at bounding box center [92, 204] width 77 height 17
